Goal: Transaction & Acquisition: Purchase product/service

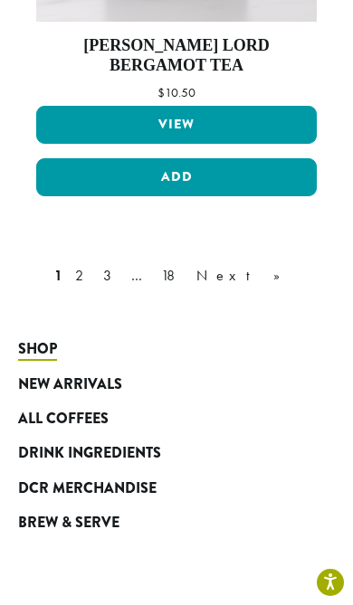
scroll to position [6089, 0]
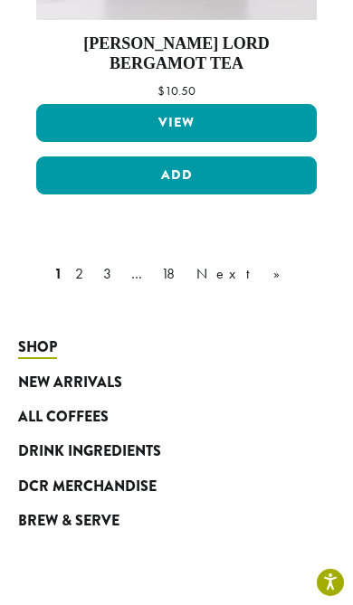
click at [84, 406] on span "All Coffees" at bounding box center [63, 417] width 90 height 23
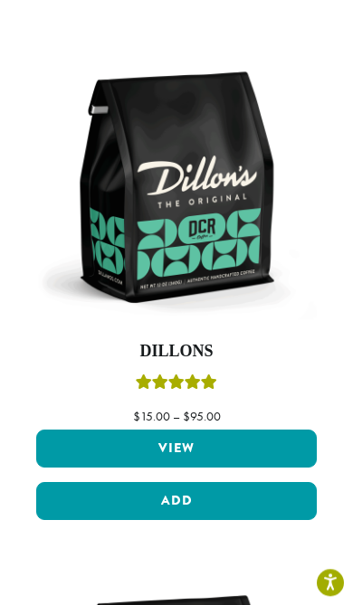
scroll to position [1304, 0]
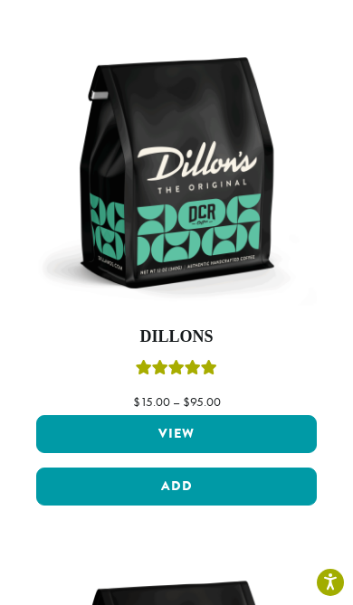
click at [99, 476] on button "Add" at bounding box center [176, 486] width 280 height 38
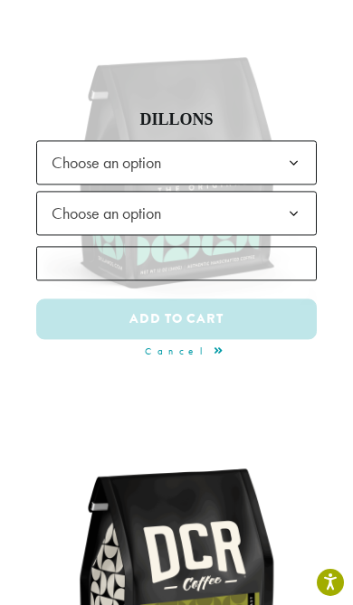
click at [286, 163] on b at bounding box center [293, 164] width 44 height 44
click at [233, 204] on span "Choose an option" at bounding box center [176, 214] width 280 height 44
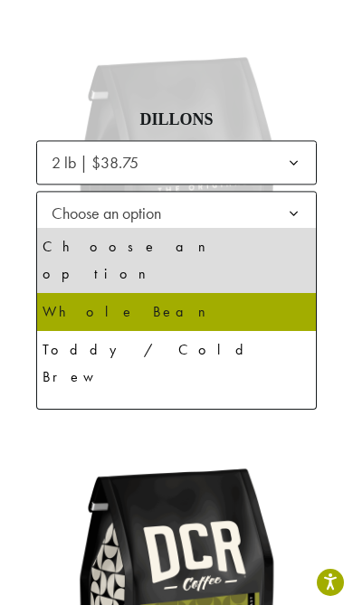
select select "**********"
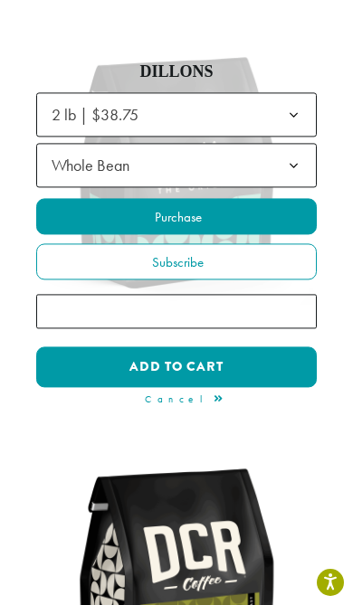
click at [104, 372] on button "Add to cart" at bounding box center [176, 367] width 280 height 41
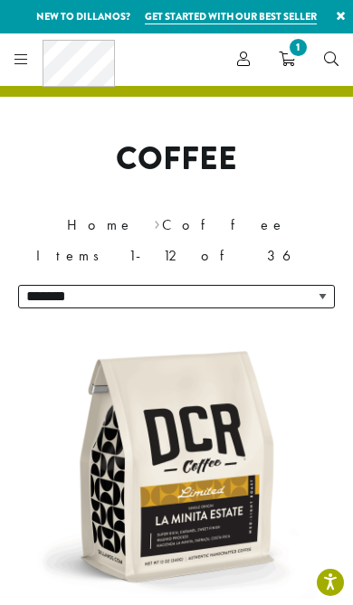
click at [22, 62] on icon at bounding box center [21, 59] width 14 height 14
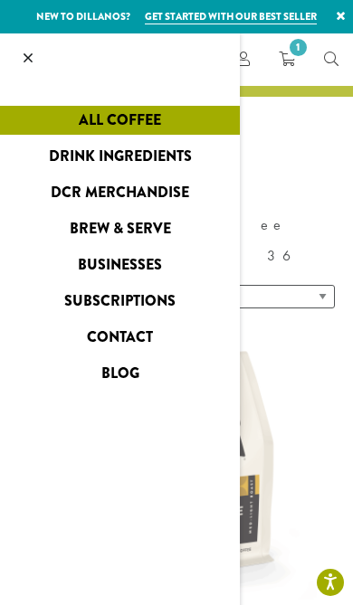
click at [161, 234] on link "Brew & Serve" at bounding box center [120, 228] width 240 height 29
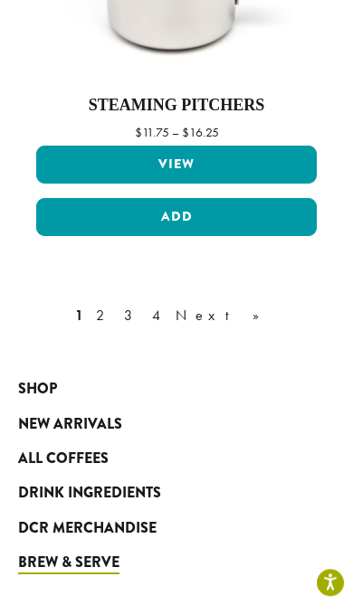
scroll to position [6048, 0]
click at [35, 378] on span "Shop" at bounding box center [37, 389] width 39 height 23
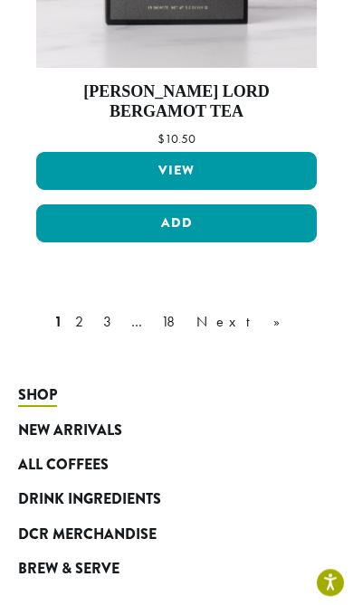
scroll to position [6041, 0]
click at [232, 311] on link "Next »" at bounding box center [245, 322] width 104 height 22
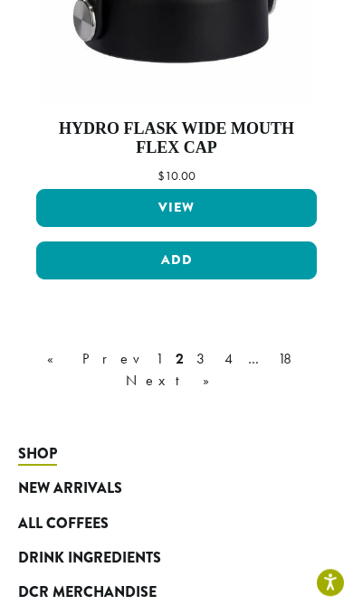
scroll to position [6014, 0]
click at [226, 370] on link "Next »" at bounding box center [174, 381] width 104 height 22
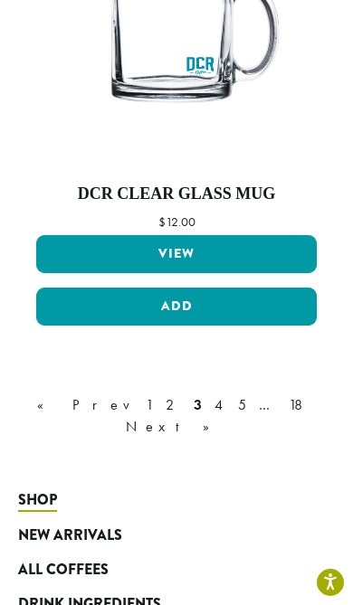
click at [226, 416] on link "Next »" at bounding box center [174, 427] width 104 height 22
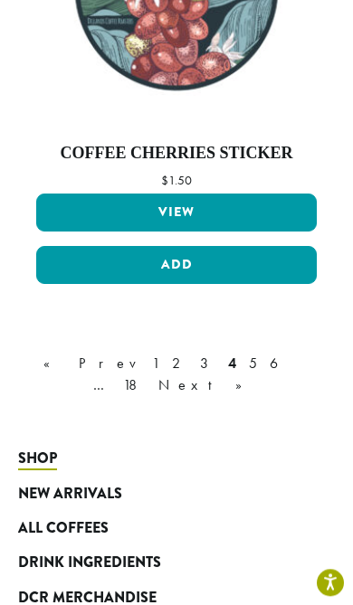
scroll to position [6021, 0]
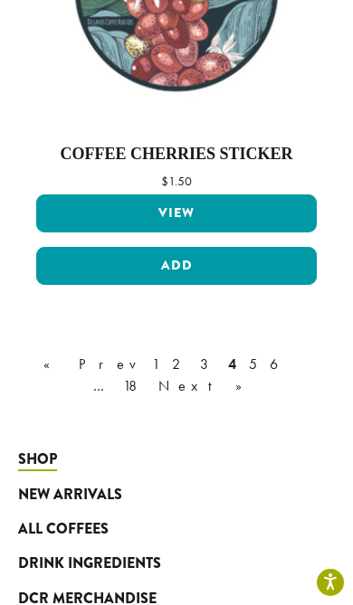
click at [259, 375] on link "Next »" at bounding box center [207, 386] width 104 height 22
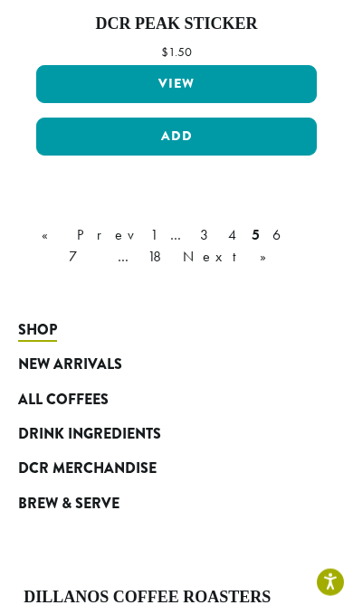
scroll to position [5954, 0]
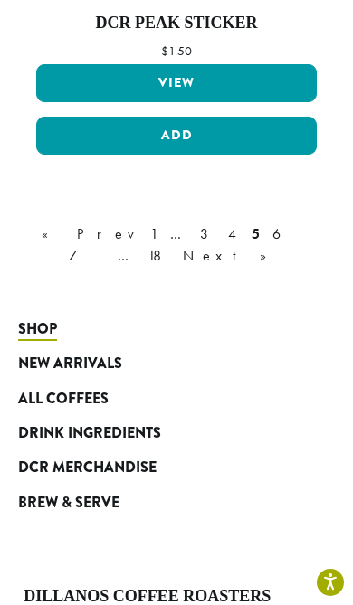
click at [283, 245] on link "Next »" at bounding box center [231, 256] width 104 height 22
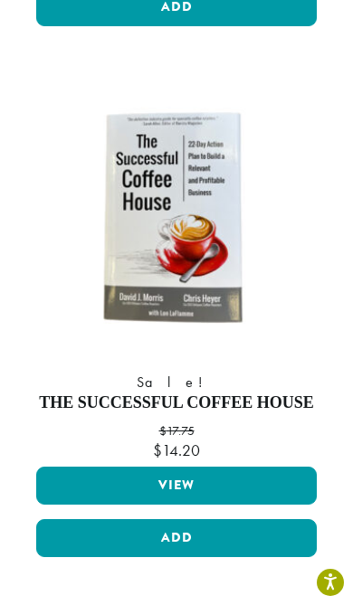
scroll to position [3693, 0]
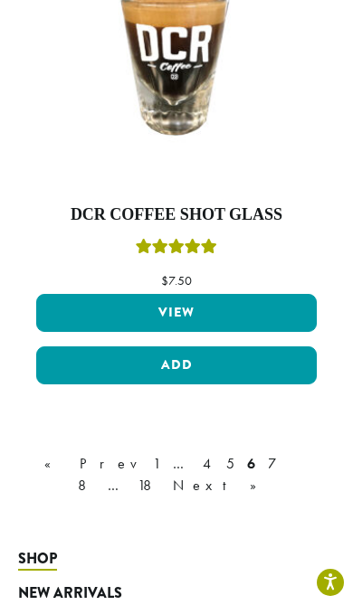
click at [273, 475] on link "Next »" at bounding box center [221, 486] width 104 height 22
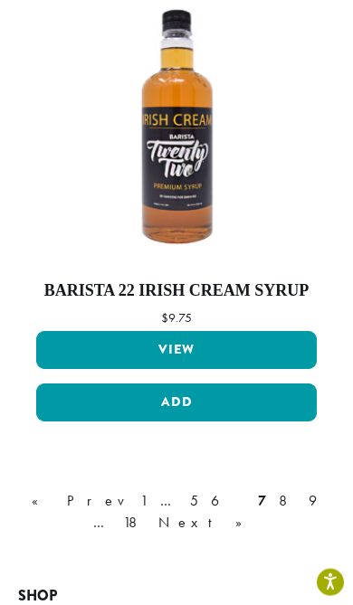
scroll to position [5957, 0]
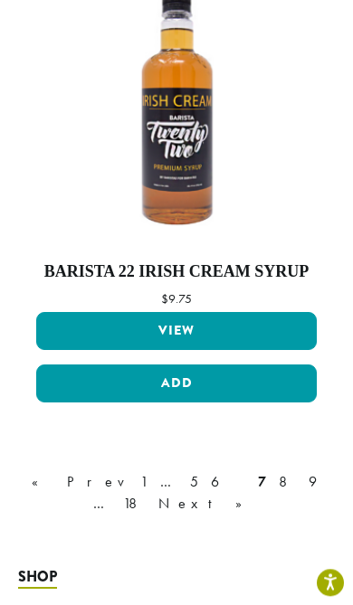
click at [259, 493] on link "Next »" at bounding box center [207, 504] width 104 height 22
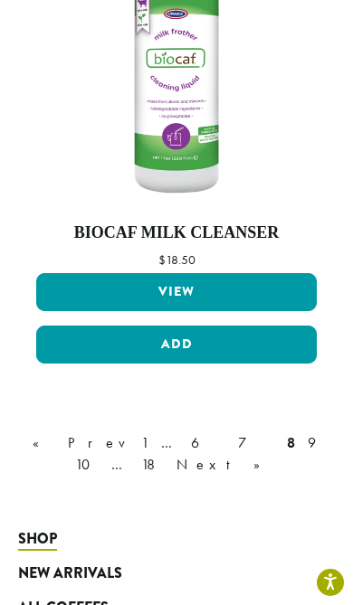
scroll to position [5938, 0]
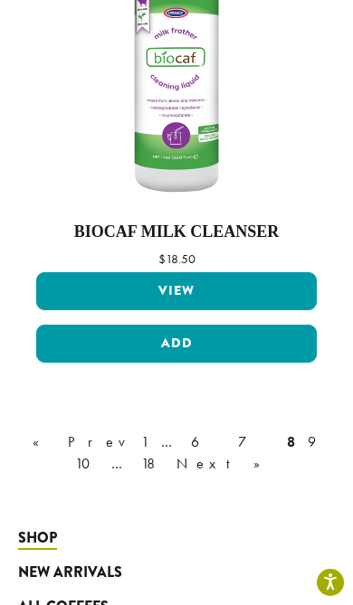
click at [177, 456] on link "Next »" at bounding box center [225, 464] width 104 height 22
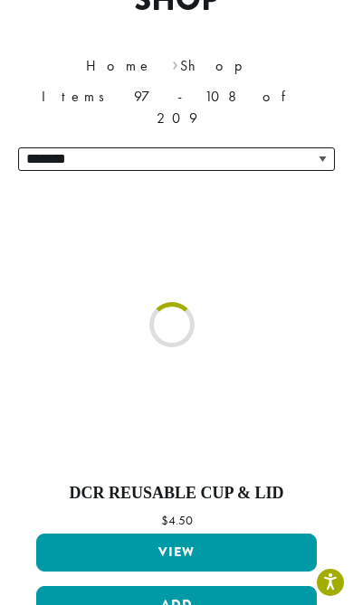
scroll to position [127, 0]
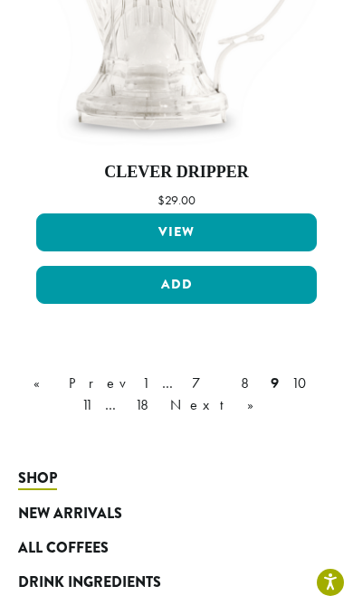
click at [170, 394] on link "Next »" at bounding box center [218, 405] width 104 height 22
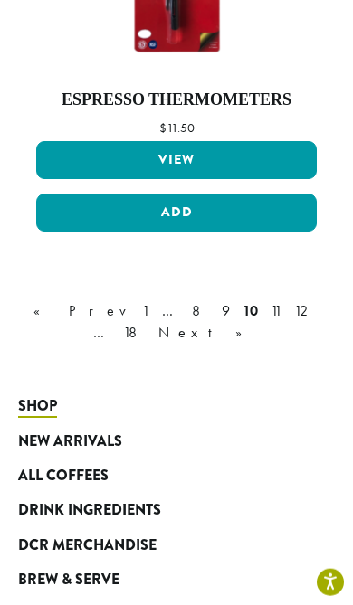
scroll to position [5917, 0]
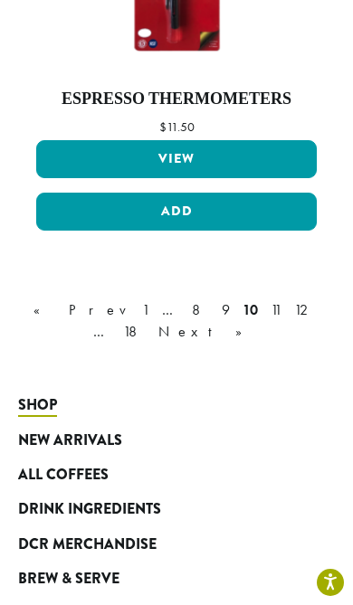
click at [173, 321] on link "Next »" at bounding box center [207, 332] width 104 height 22
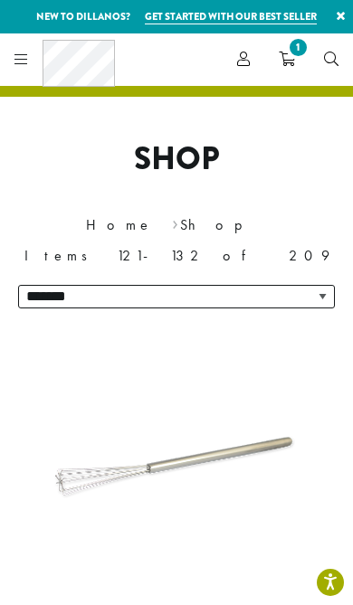
click at [295, 56] on span "1" at bounding box center [298, 47] width 24 height 24
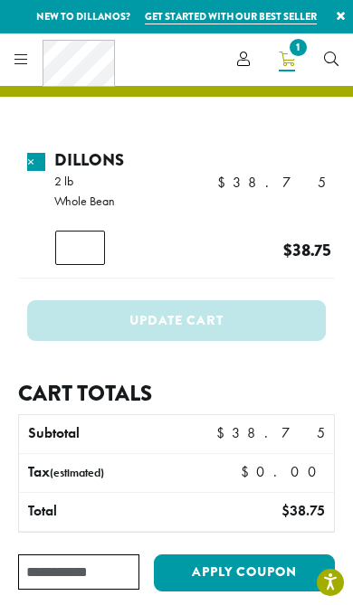
click at [43, 156] on link "×" at bounding box center [36, 162] width 18 height 18
